Goal: Task Accomplishment & Management: Use online tool/utility

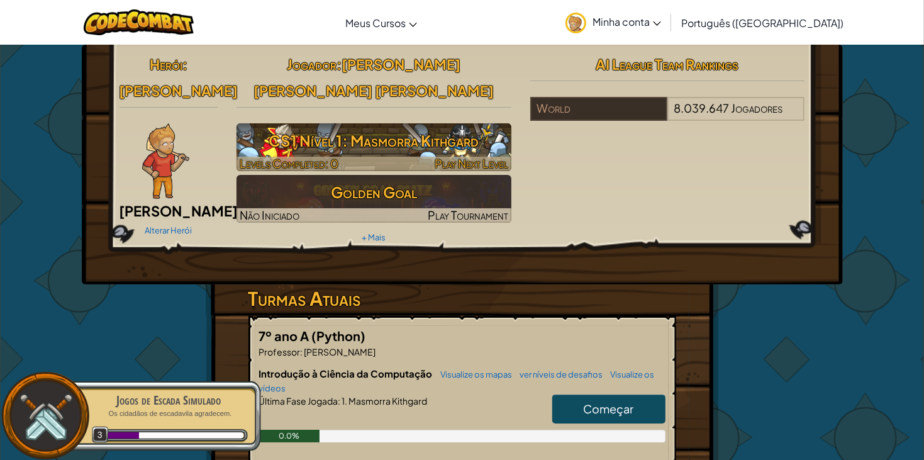
click at [347, 126] on h3 "CS1 Nível 1: Masmorra Kithgard" at bounding box center [373, 140] width 275 height 28
select select "pt-BR"
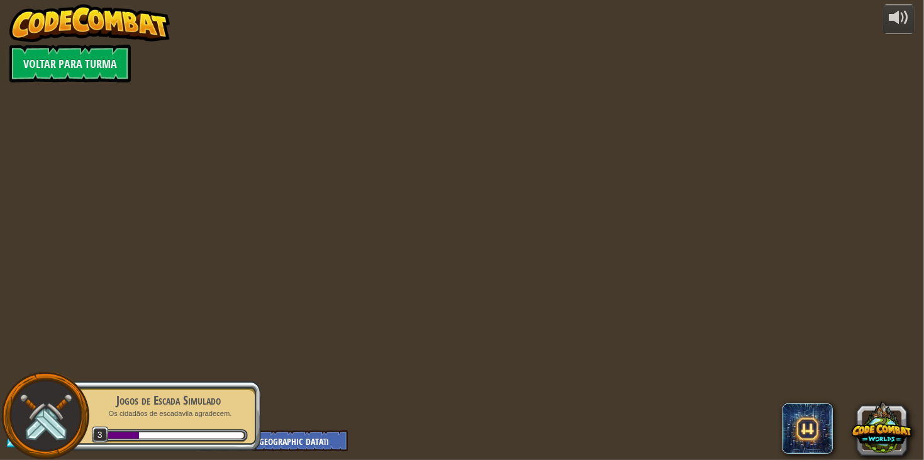
select select "pt-BR"
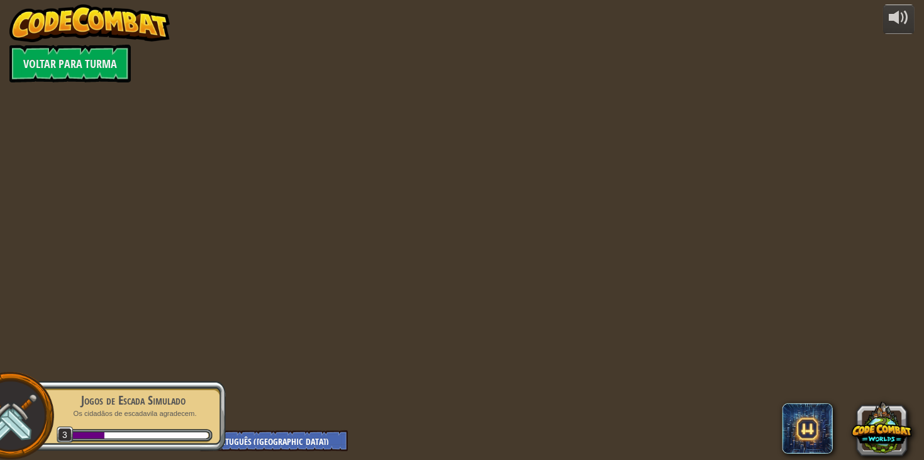
select select "pt-BR"
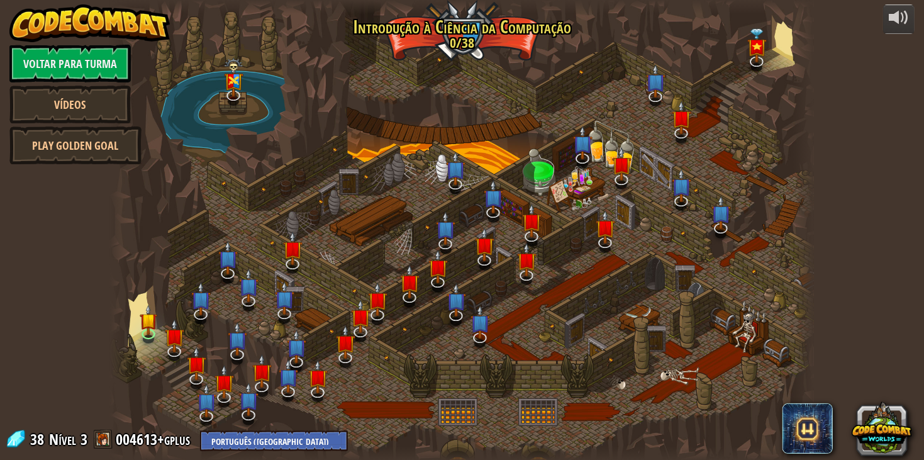
select select "pt-BR"
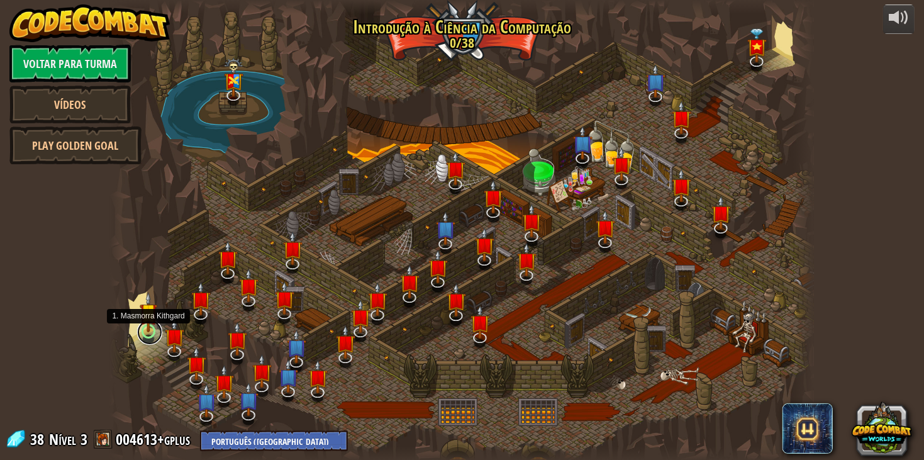
click at [146, 333] on link at bounding box center [149, 331] width 25 height 25
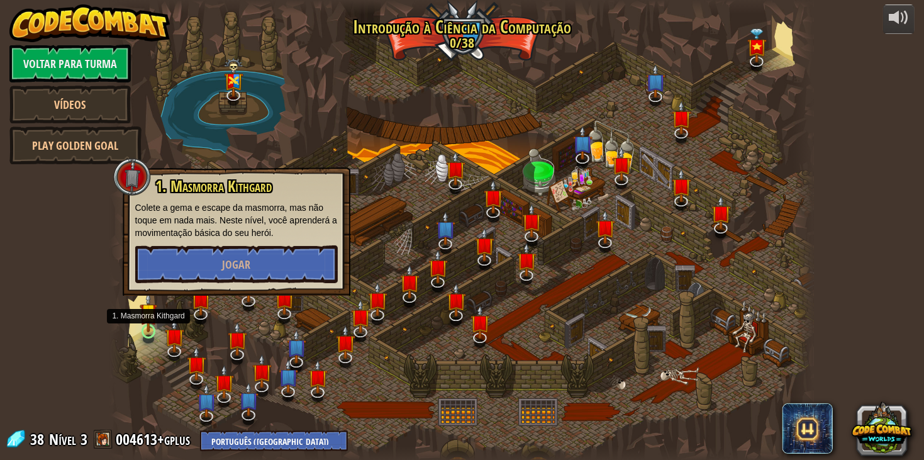
select select "pt-BR"
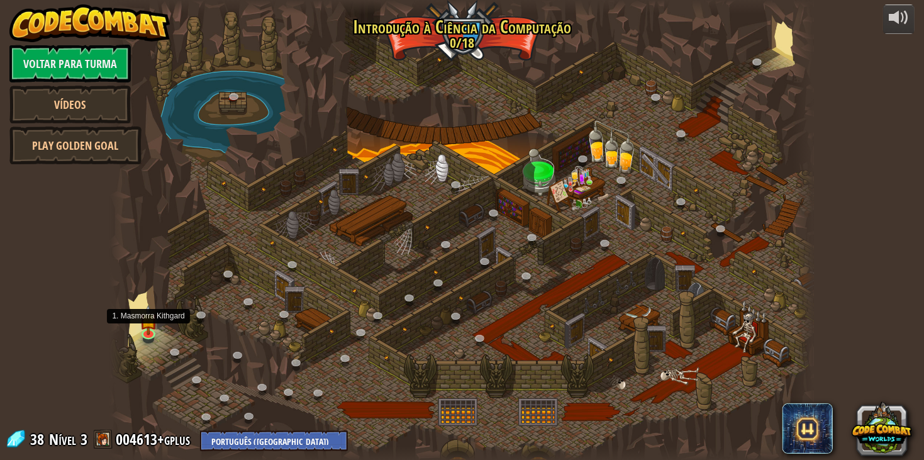
select select "pt-BR"
click at [151, 323] on img at bounding box center [149, 312] width 18 height 40
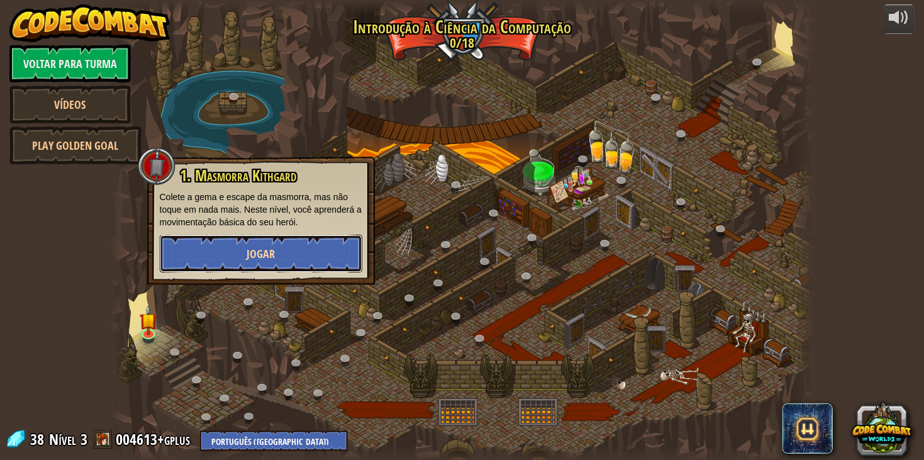
click at [191, 265] on button "Jogar" at bounding box center [261, 253] width 202 height 38
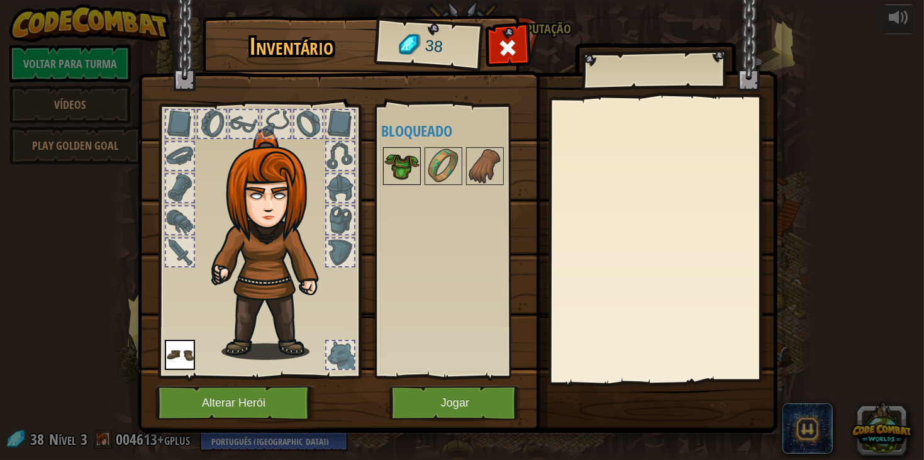
click at [404, 177] on img at bounding box center [401, 165] width 35 height 35
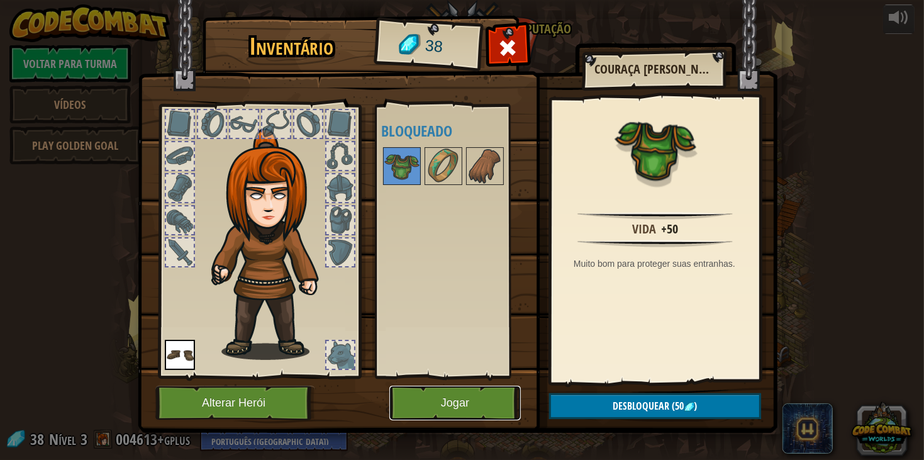
click at [410, 405] on button "Jogar" at bounding box center [454, 402] width 131 height 35
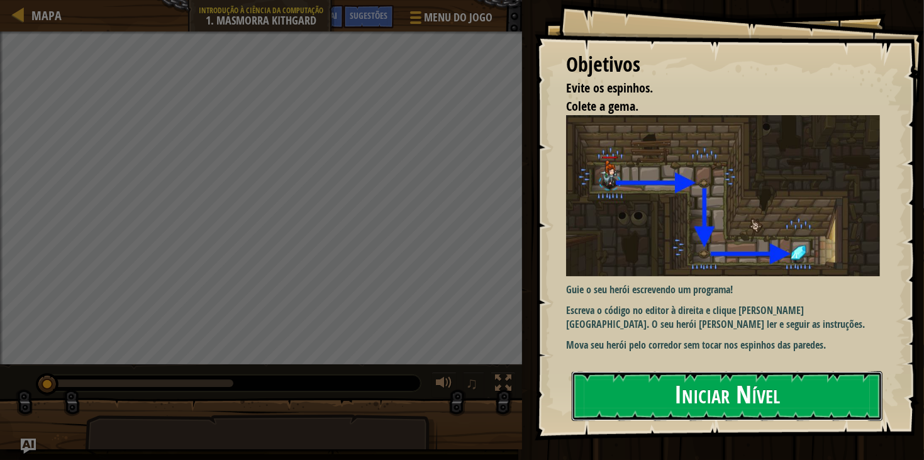
click at [655, 375] on button "Iniciar Nível" at bounding box center [726, 396] width 311 height 50
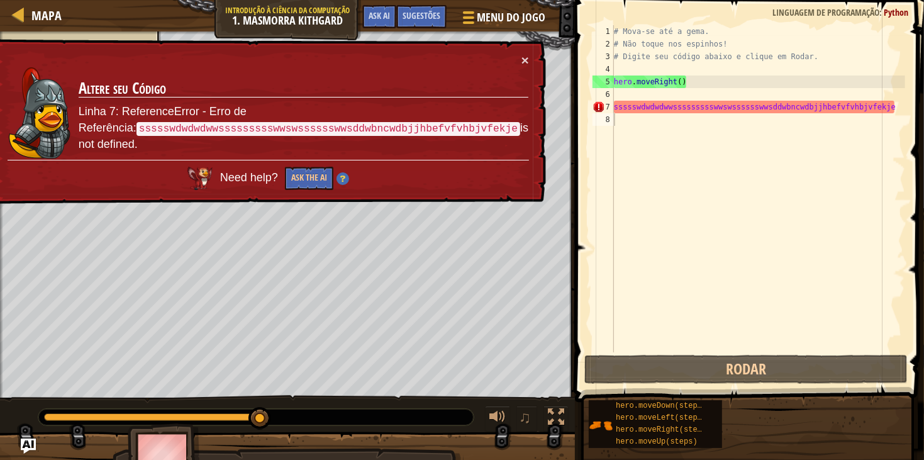
drag, startPoint x: 87, startPoint y: 113, endPoint x: 244, endPoint y: 118, distance: 157.2
click at [244, 118] on td "Altere seu Código Linha 7: ReferenceError - Erro de Referência: ssssswdwdwdwwss…" at bounding box center [303, 113] width 451 height 93
click at [244, 122] on code "ssssswdwdwdwwssssssssswwswsssssswwsddwbncwdbjjhbefvfvhbjvfekje" at bounding box center [327, 129] width 383 height 14
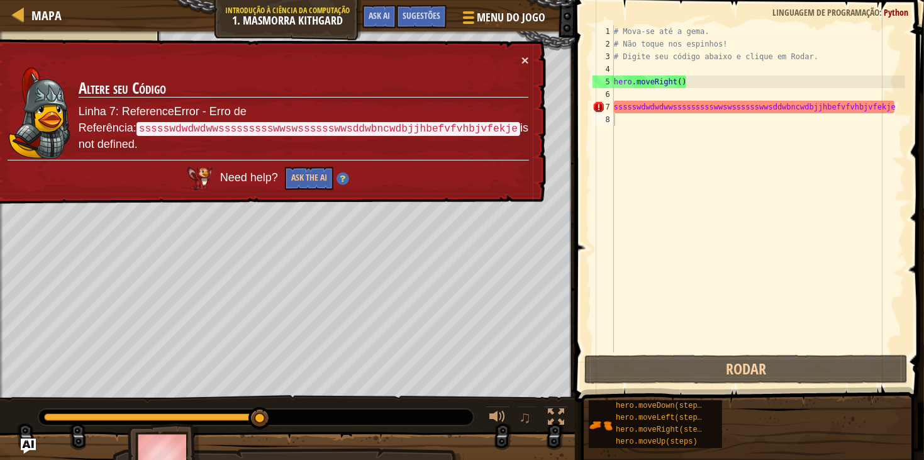
click at [200, 155] on div "× Altere seu Código Linha 7: ReferenceError - Erro de Referência: ssssswdwdwdww…" at bounding box center [268, 121] width 555 height 165
click at [316, 167] on button "Ask the AI" at bounding box center [309, 178] width 48 height 23
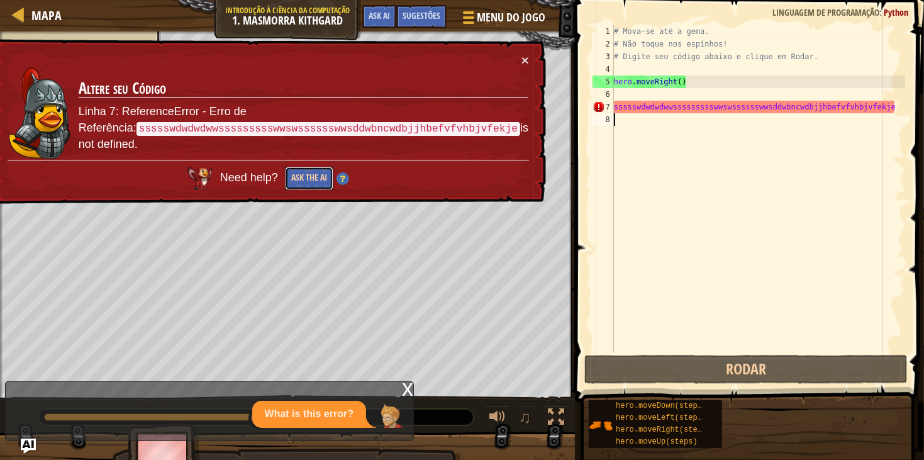
click at [316, 167] on button "Ask the AI" at bounding box center [309, 178] width 48 height 23
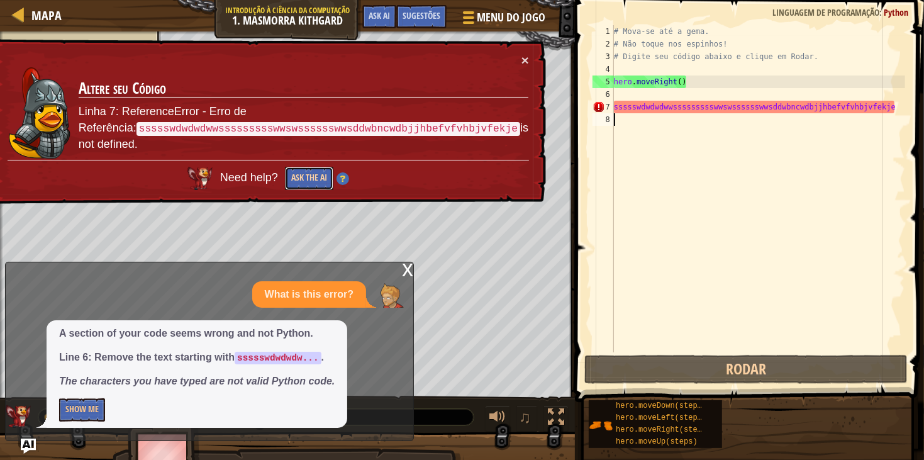
click at [304, 167] on button "Ask the AI" at bounding box center [309, 178] width 48 height 23
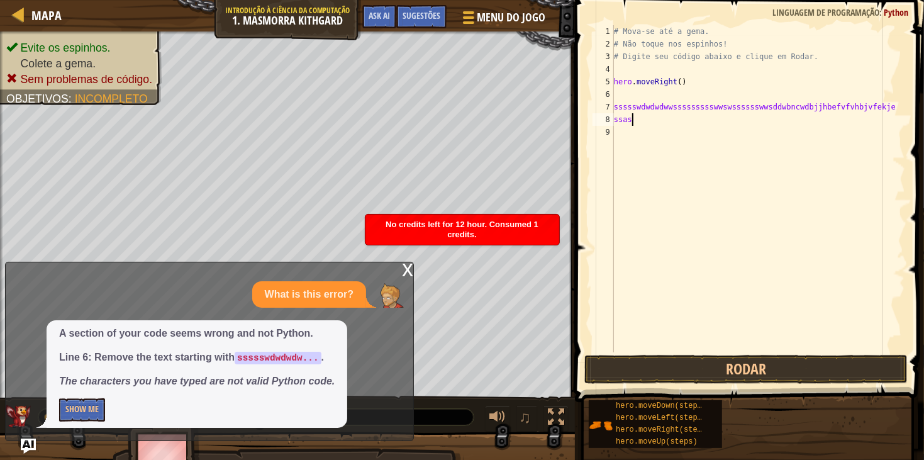
scroll to position [5, 1]
type textarea "ssass"
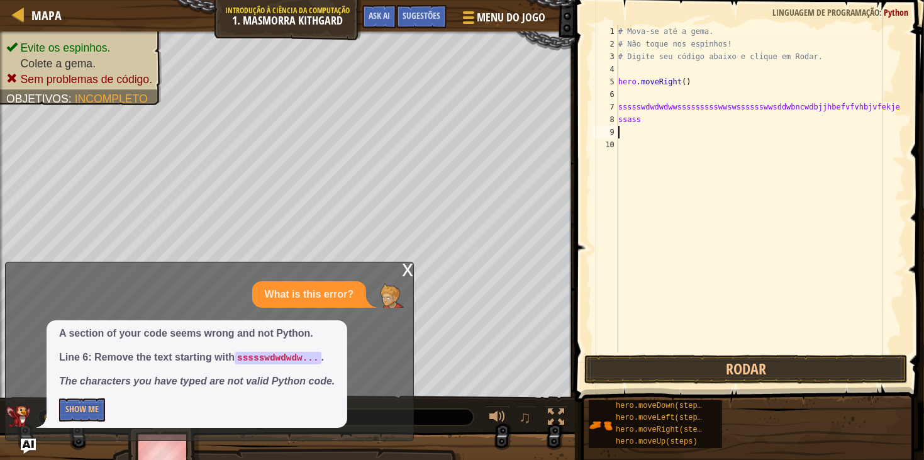
scroll to position [5, 0]
click at [673, 375] on button "Rodar" at bounding box center [746, 369] width 324 height 29
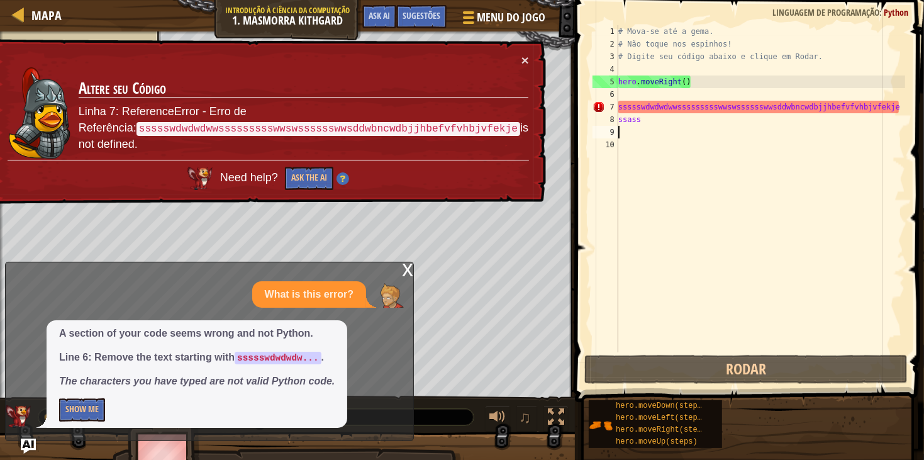
click at [520, 67] on td "Altere seu Código Linha 7: ReferenceError - Erro de Referência: ssssswdwdwdwwss…" at bounding box center [303, 113] width 451 height 93
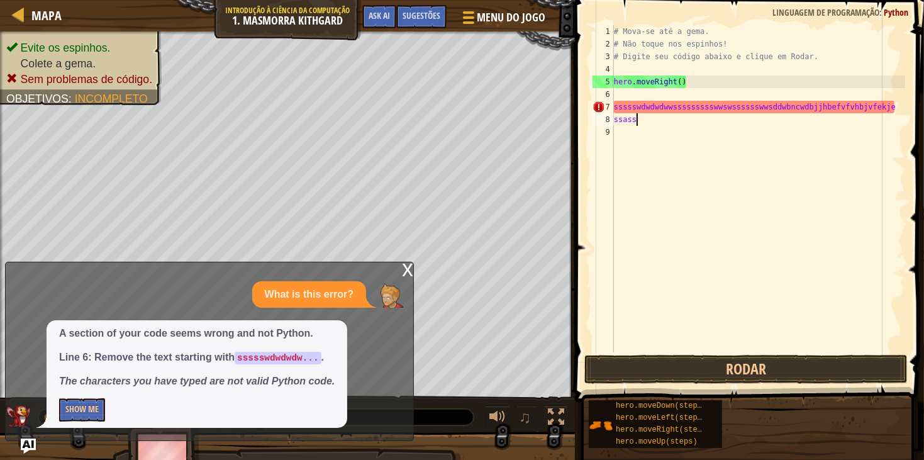
type textarea "s"
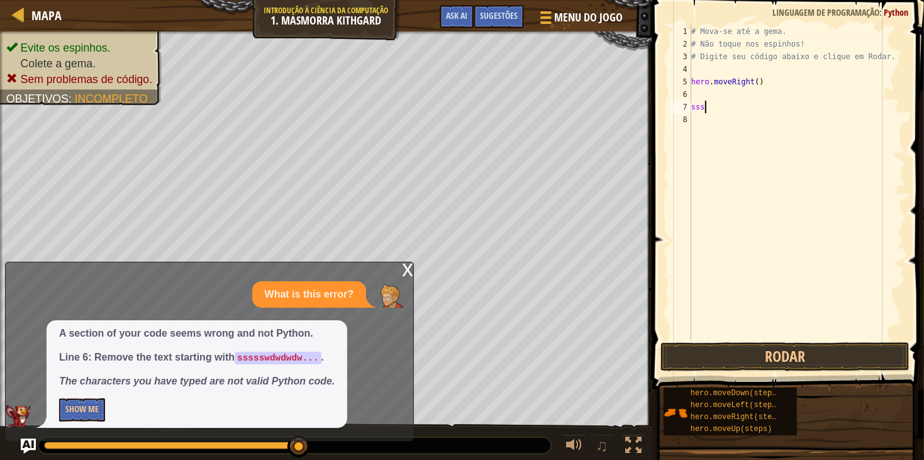
type textarea "s"
type textarea "ss"
type textarea "s"
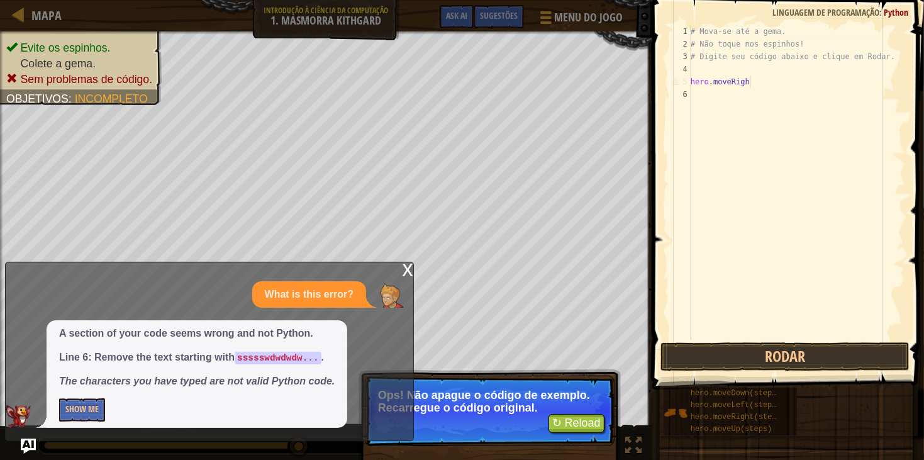
type textarea "hero.moveRigh"
click at [558, 424] on button "↻ Reload" at bounding box center [576, 423] width 56 height 19
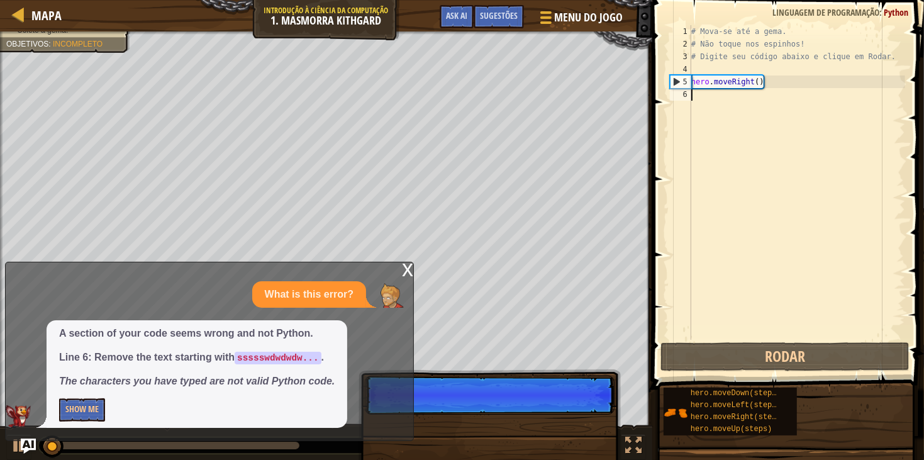
click at [681, 80] on div "5" at bounding box center [680, 81] width 21 height 13
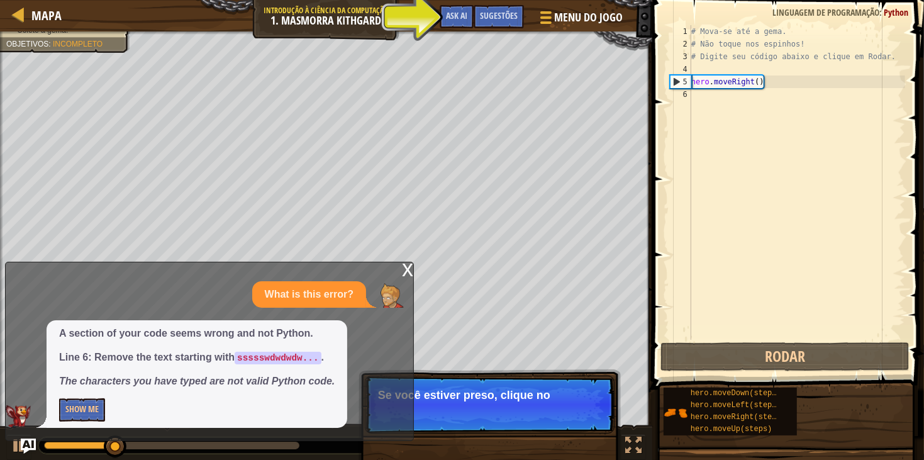
click at [677, 80] on div "5" at bounding box center [680, 81] width 21 height 13
type textarea "hero.moveRight()"
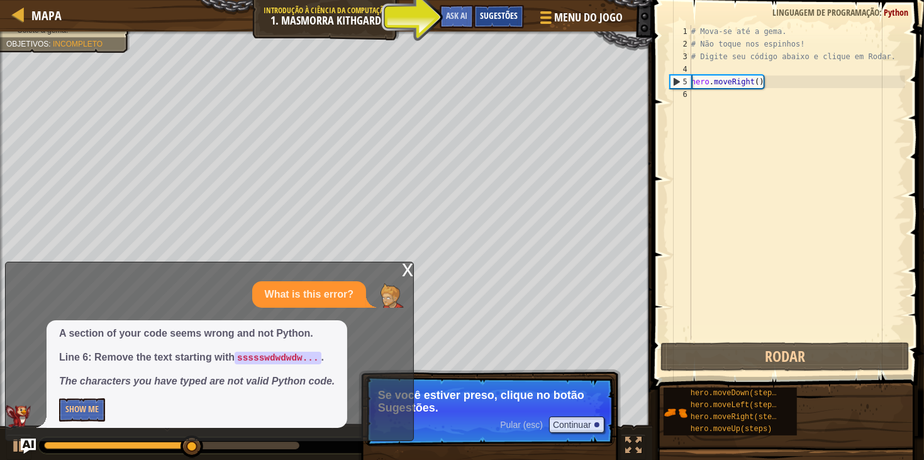
click at [515, 9] on span "Sugestões" at bounding box center [499, 15] width 38 height 12
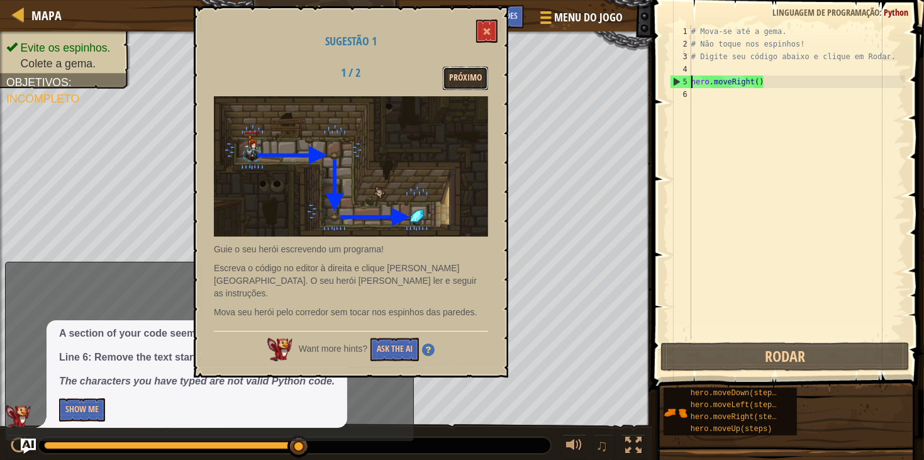
click at [465, 84] on button "Próximo" at bounding box center [465, 78] width 45 height 23
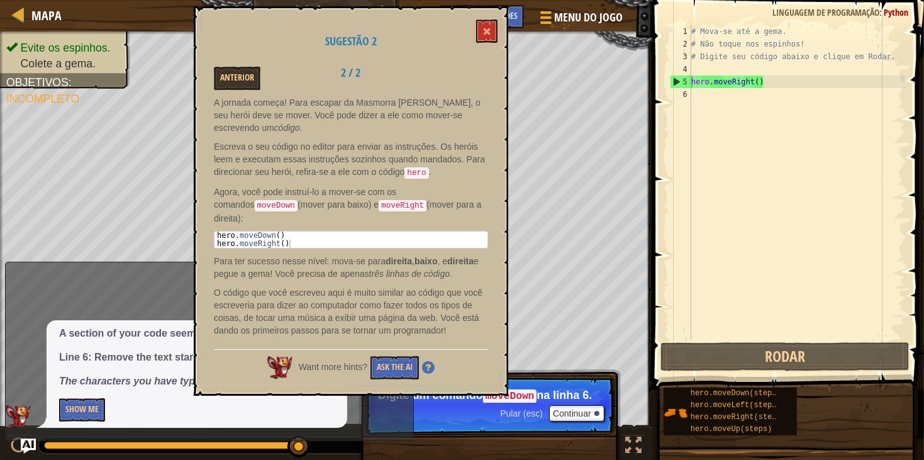
click at [732, 126] on div "# Mova-se até a gema. # Não toque nos espinhos! # Digite seu código abaixo e cl…" at bounding box center [796, 194] width 216 height 339
click at [485, 32] on span at bounding box center [486, 31] width 9 height 9
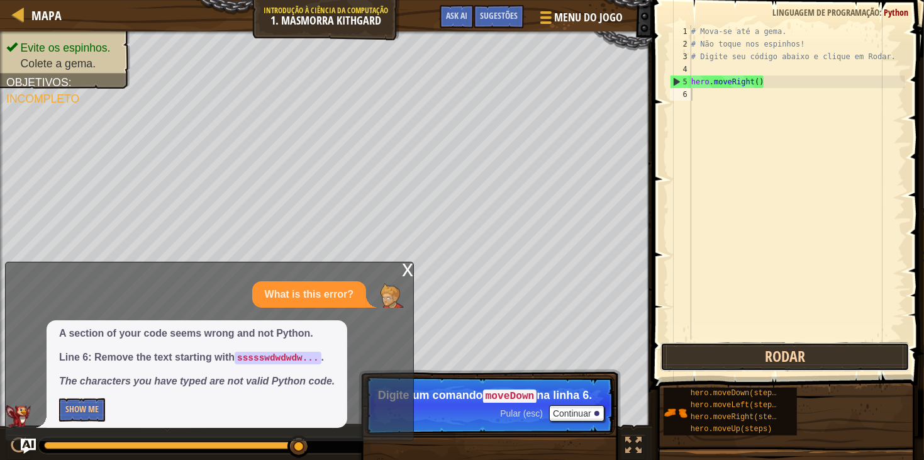
click at [782, 360] on button "Rodar" at bounding box center [784, 356] width 249 height 29
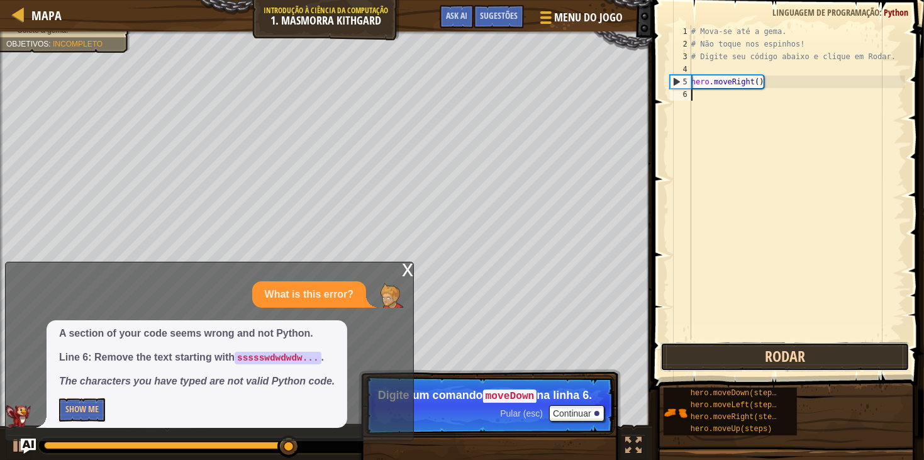
click at [782, 360] on button "Rodar" at bounding box center [784, 356] width 249 height 29
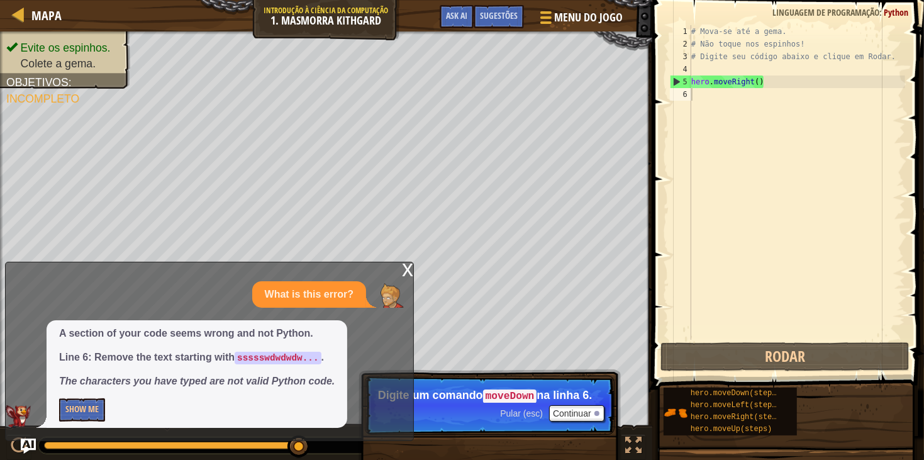
click at [404, 275] on div "x" at bounding box center [407, 268] width 11 height 13
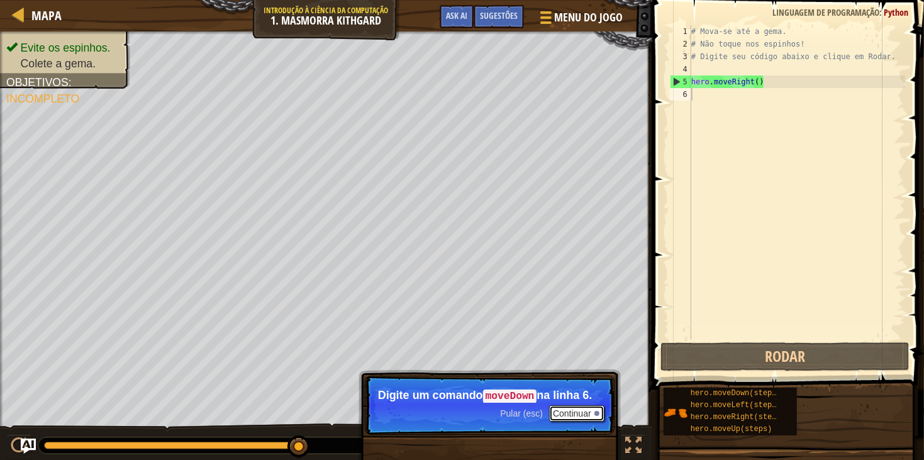
click at [571, 412] on button "Continuar" at bounding box center [576, 413] width 55 height 16
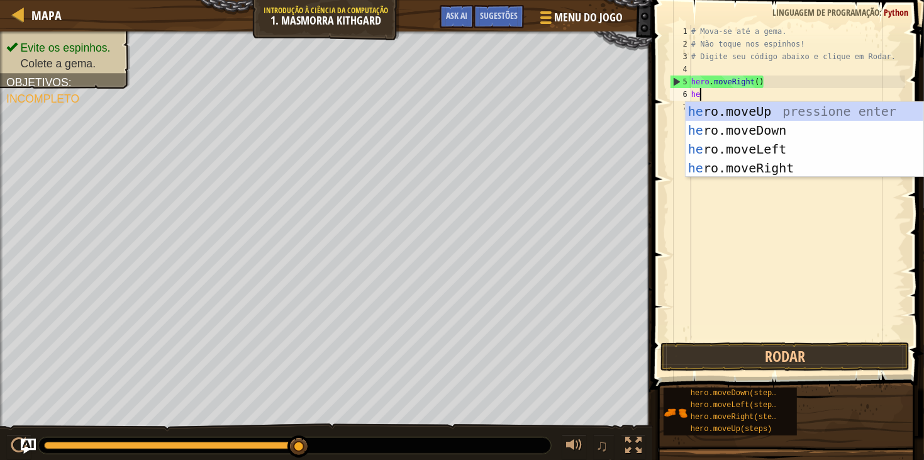
scroll to position [5, 1]
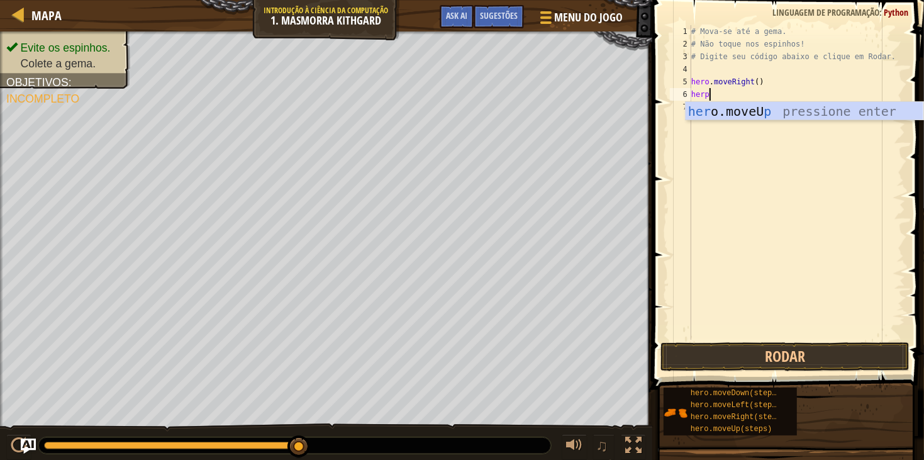
type textarea "her"
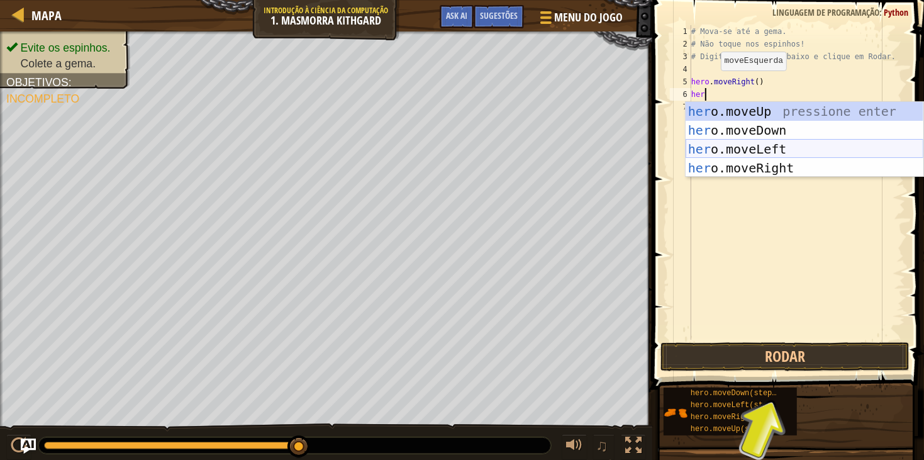
click at [725, 145] on div "her o.moveUp pressione enter her o.moveDown pressione enter her o.moveLeft pres…" at bounding box center [804, 158] width 238 height 113
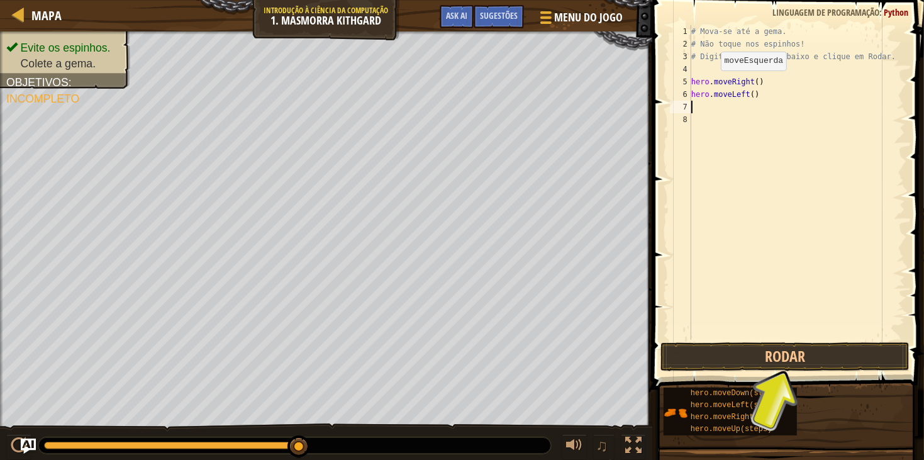
scroll to position [5, 0]
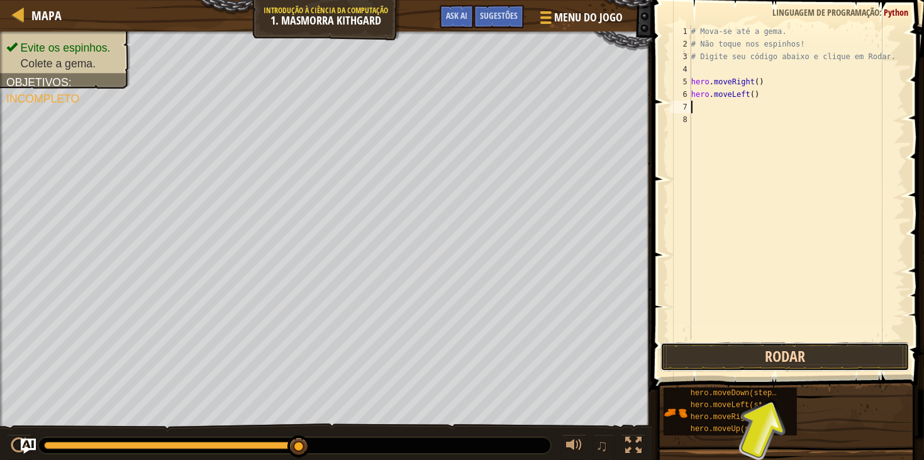
click at [753, 350] on button "Rodar" at bounding box center [784, 356] width 249 height 29
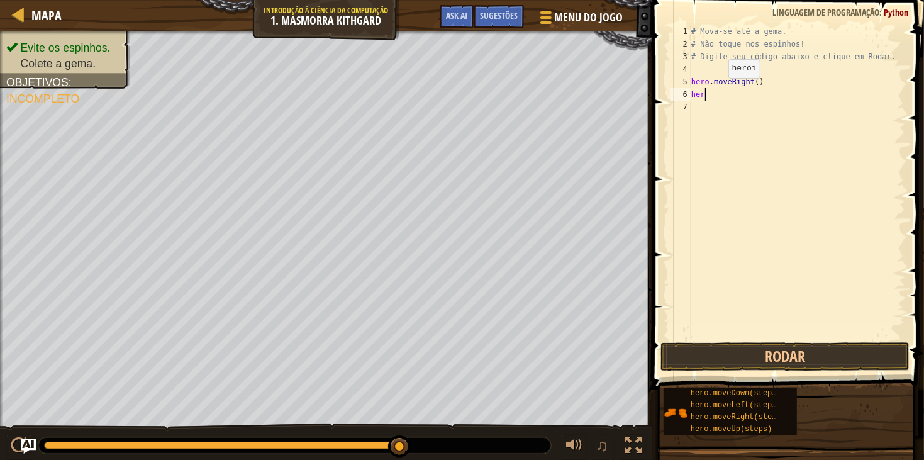
type textarea "hero"
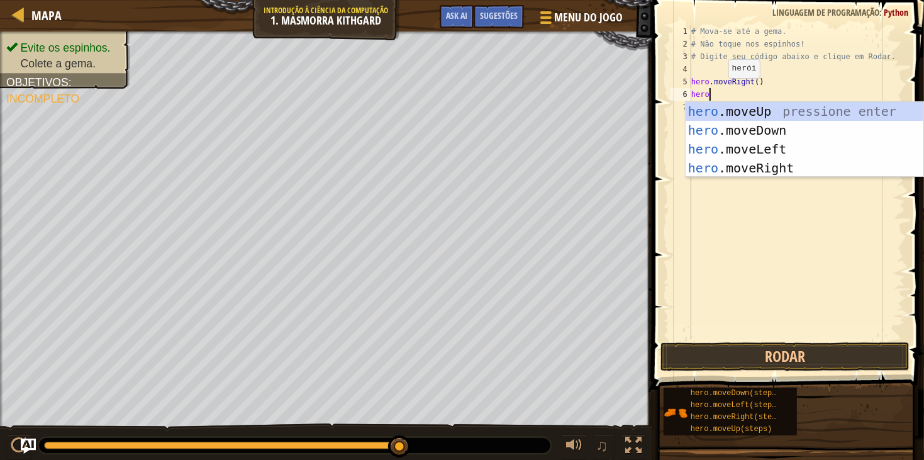
scroll to position [5, 1]
click at [748, 165] on div "hero .moveUp pressione enter hero .moveDown pressione enter hero .moveLeft pres…" at bounding box center [804, 158] width 238 height 113
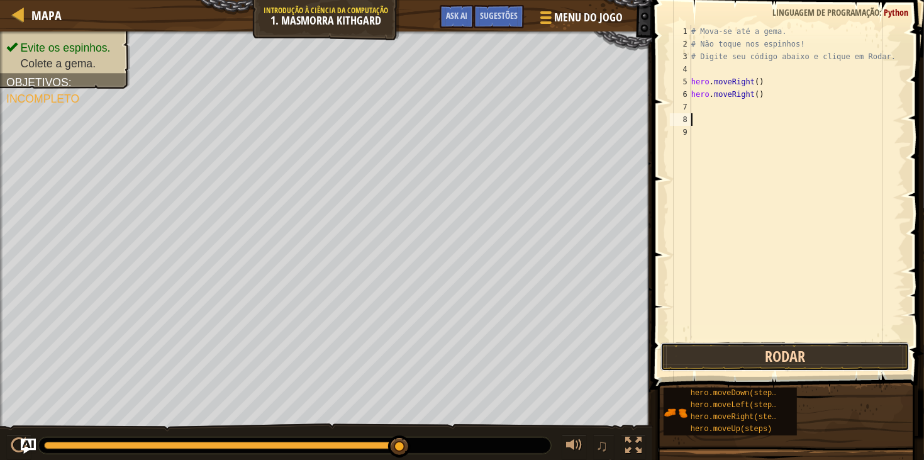
click at [773, 361] on button "Rodar" at bounding box center [784, 356] width 249 height 29
